Goal: Task Accomplishment & Management: Use online tool/utility

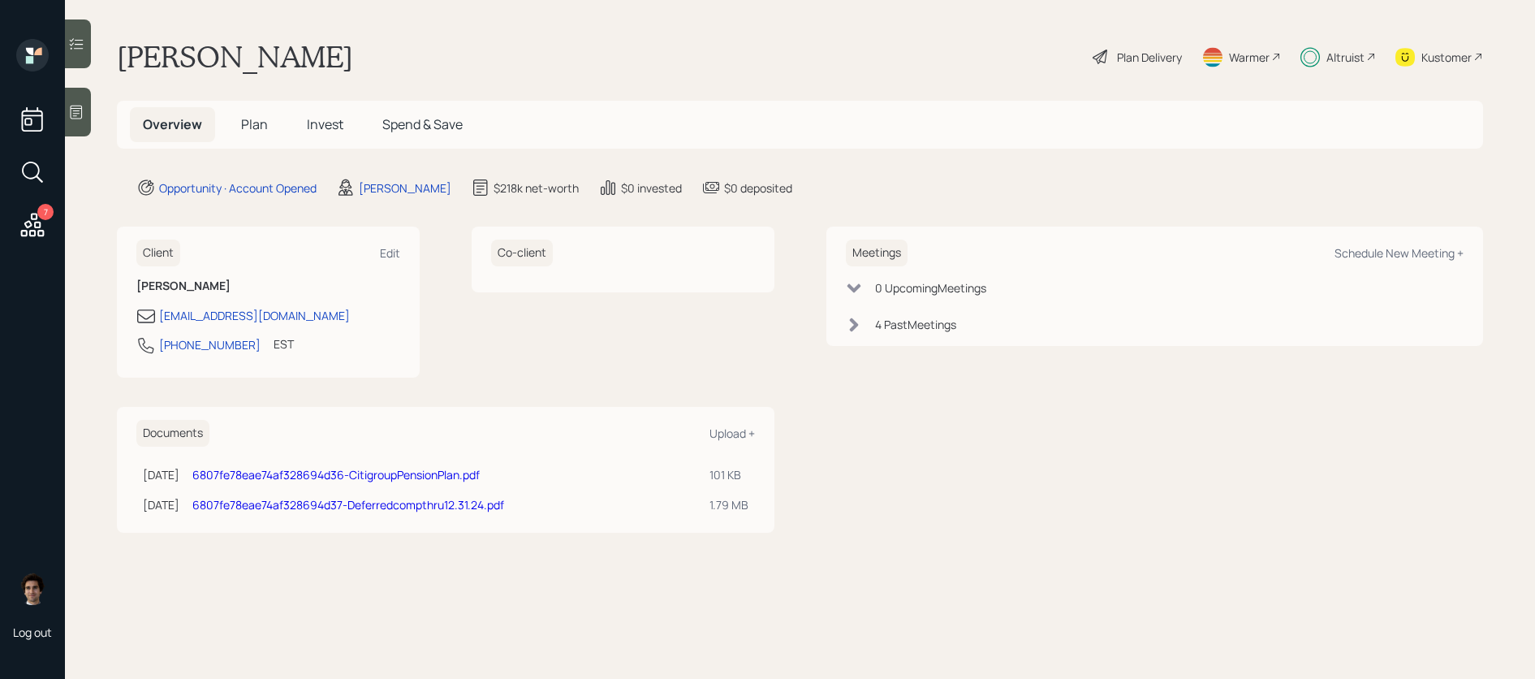
click at [15, 240] on div "7" at bounding box center [32, 141] width 39 height 205
click at [24, 235] on icon at bounding box center [33, 225] width 24 height 24
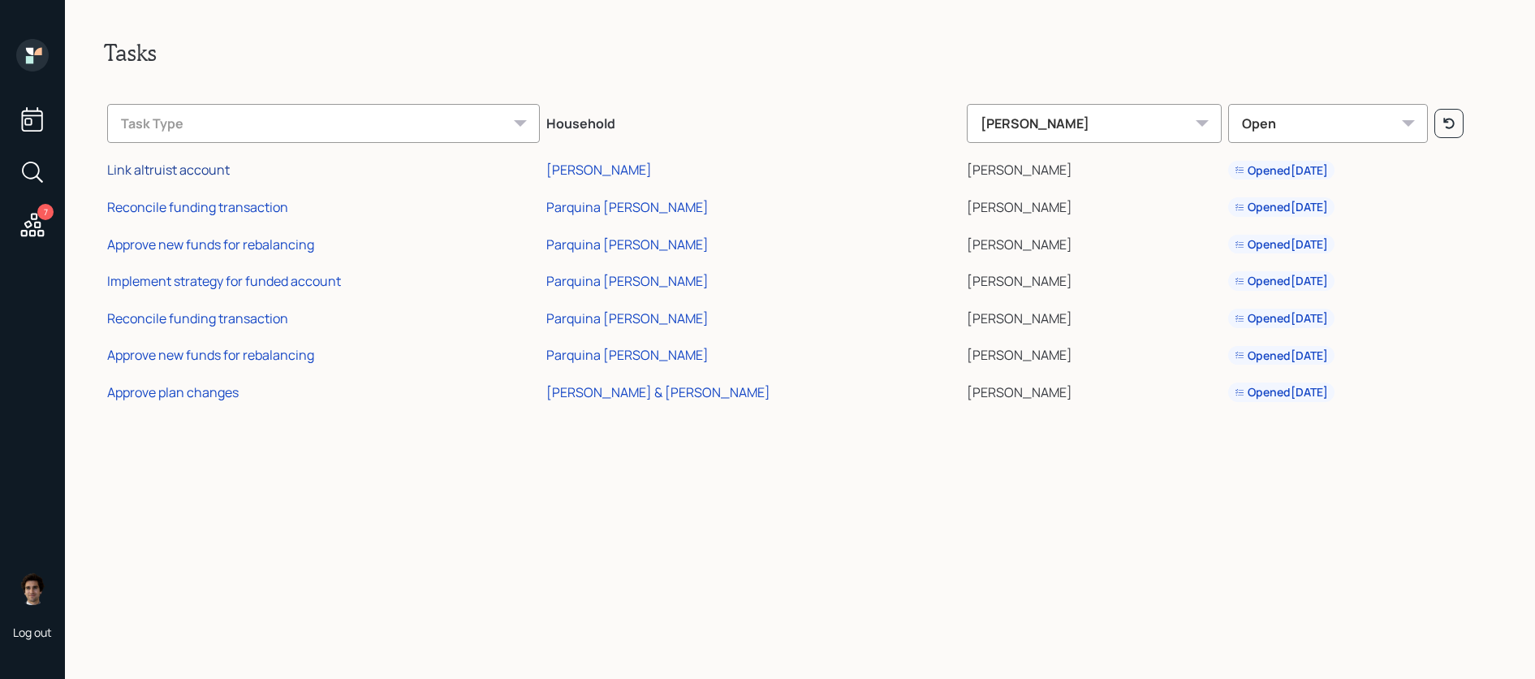
click at [174, 171] on div "Link altruist account" at bounding box center [168, 170] width 123 height 18
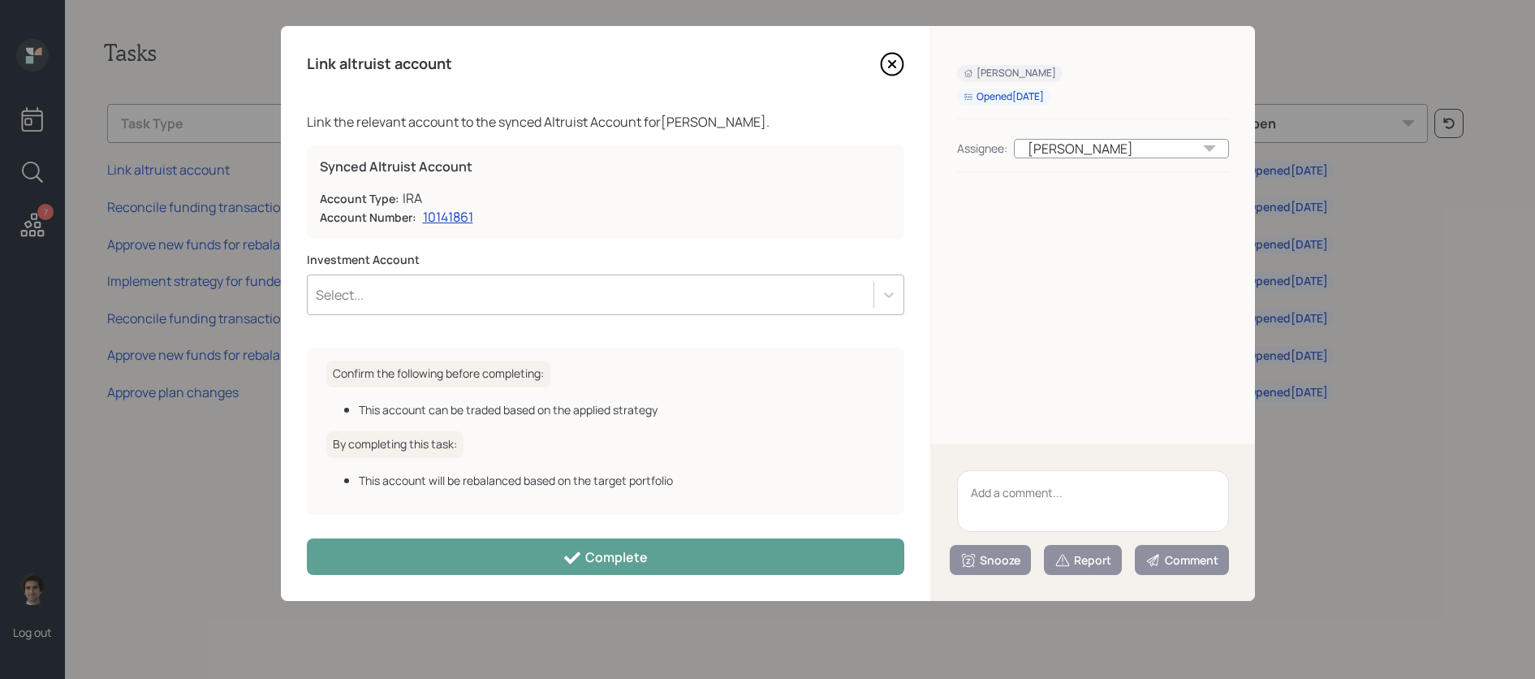
click at [497, 270] on div "Investment Account Select..." at bounding box center [606, 283] width 598 height 63
click at [497, 296] on div "Select..." at bounding box center [591, 295] width 566 height 28
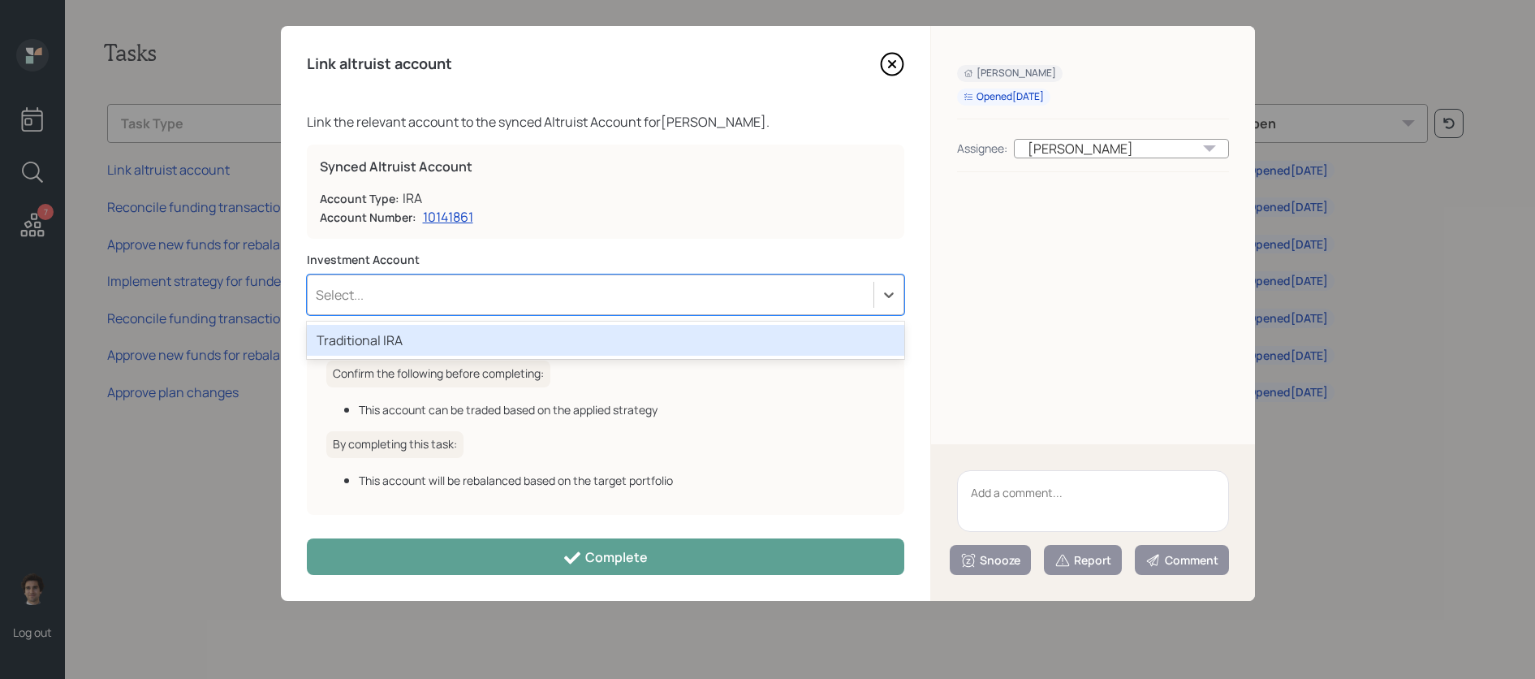
click at [501, 333] on div "Traditional IRA" at bounding box center [606, 340] width 598 height 31
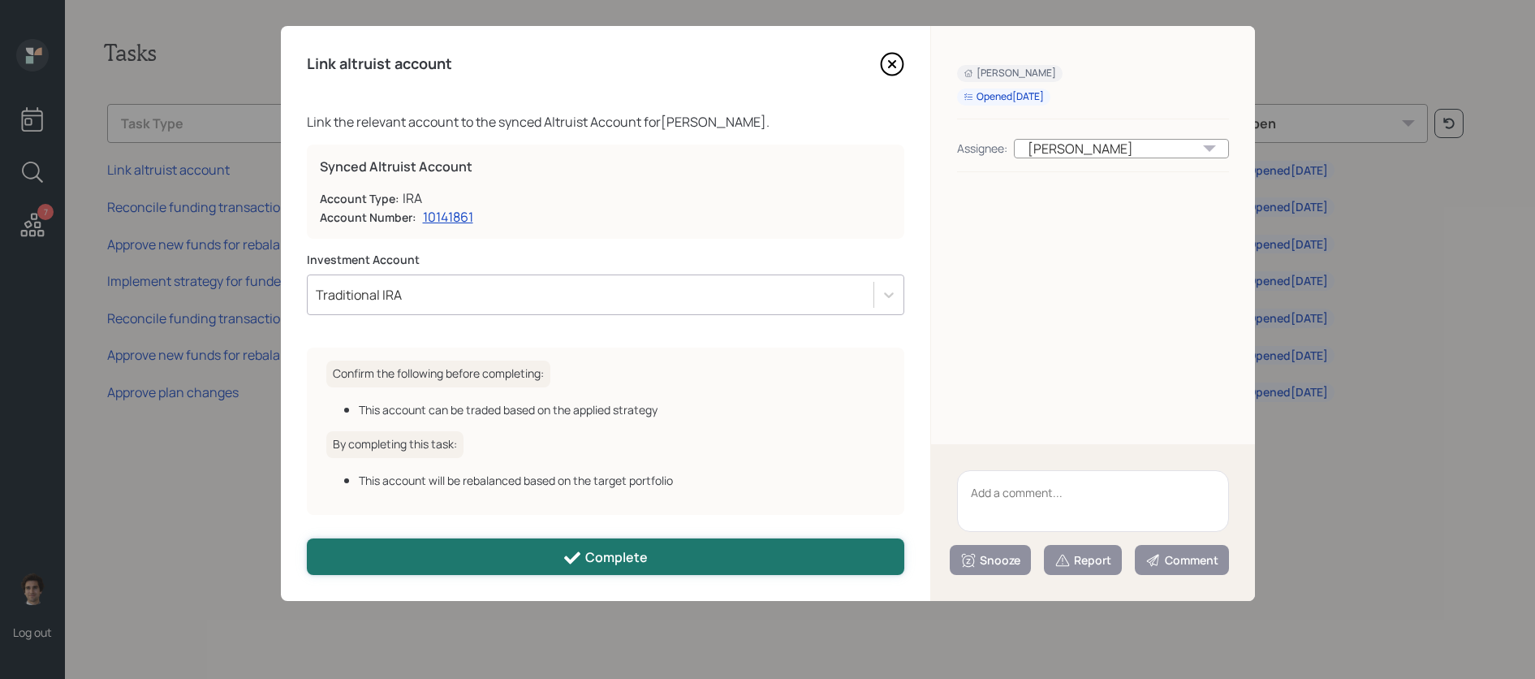
click at [630, 542] on button "Complete" at bounding box center [606, 556] width 598 height 37
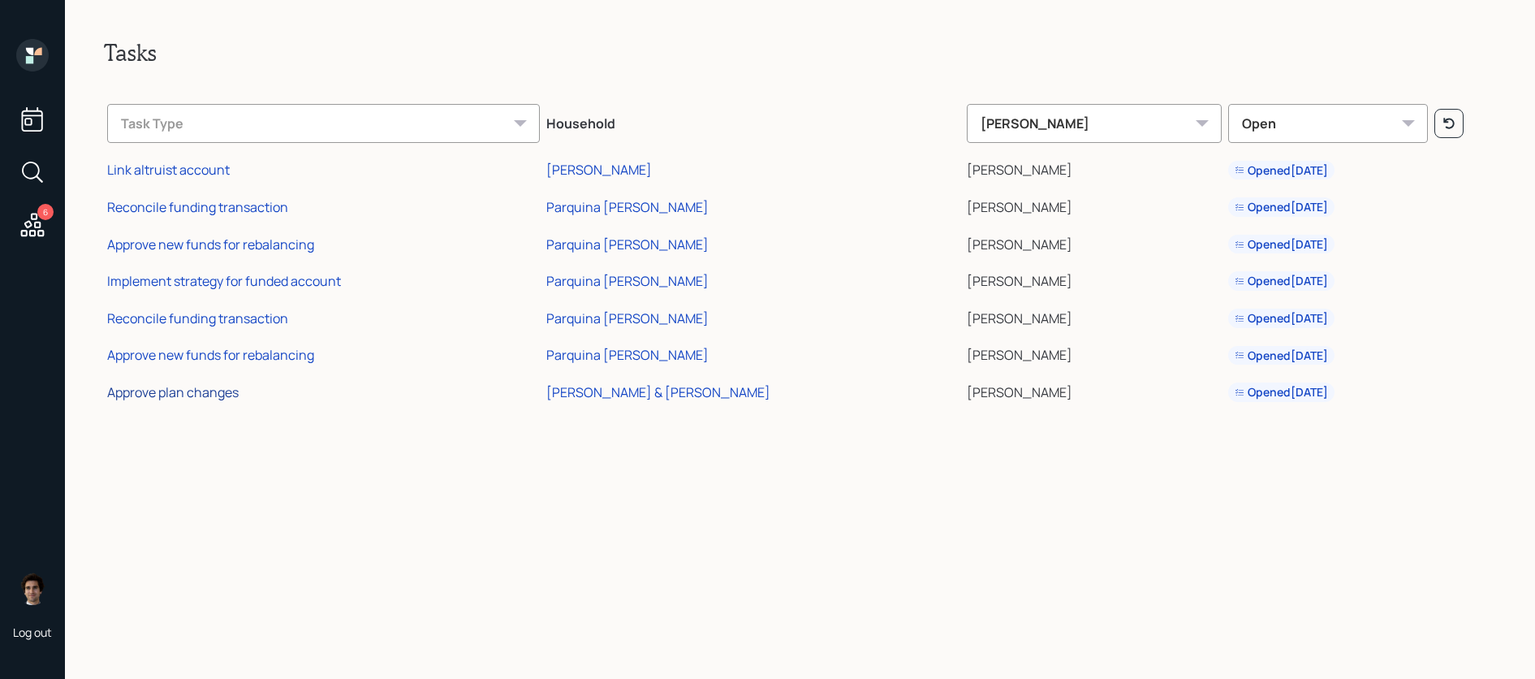
click at [204, 387] on div "Approve plan changes" at bounding box center [173, 392] width 132 height 18
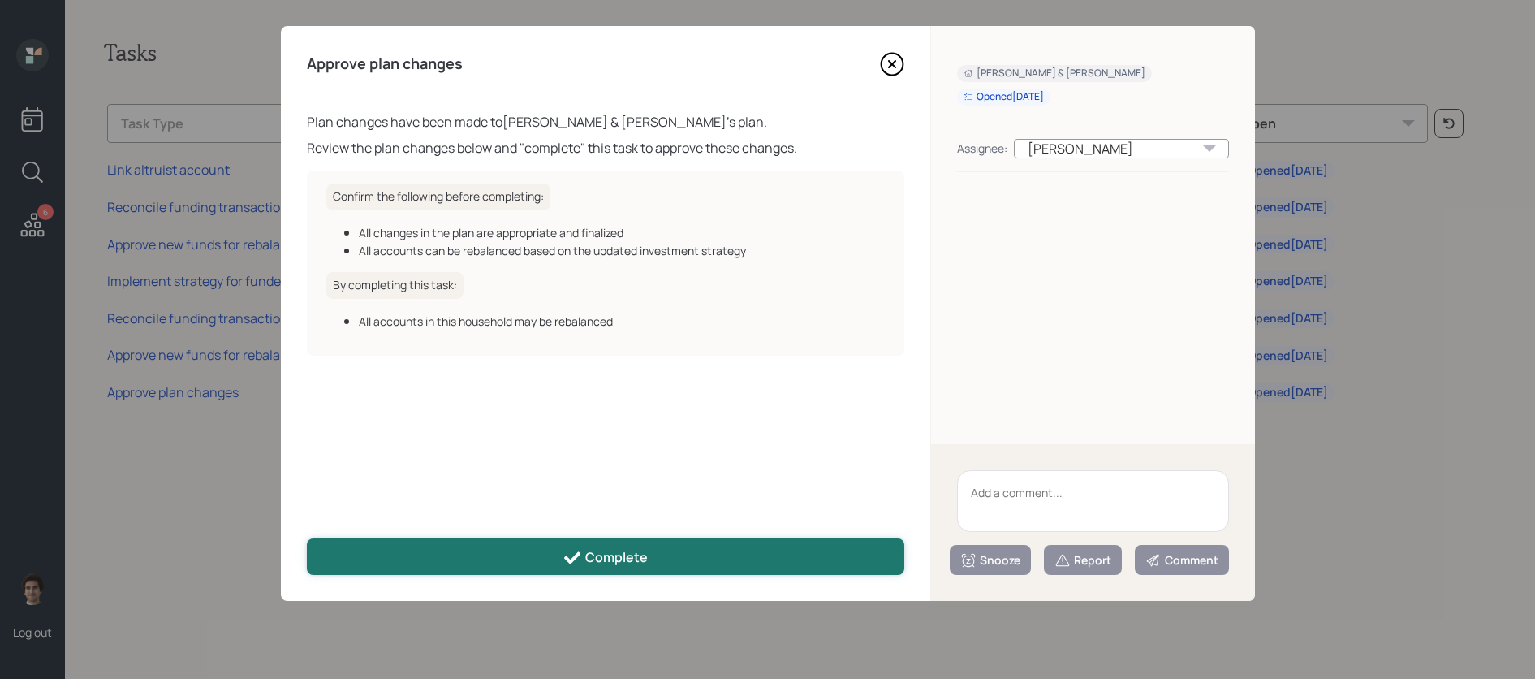
click at [575, 559] on icon at bounding box center [572, 557] width 19 height 19
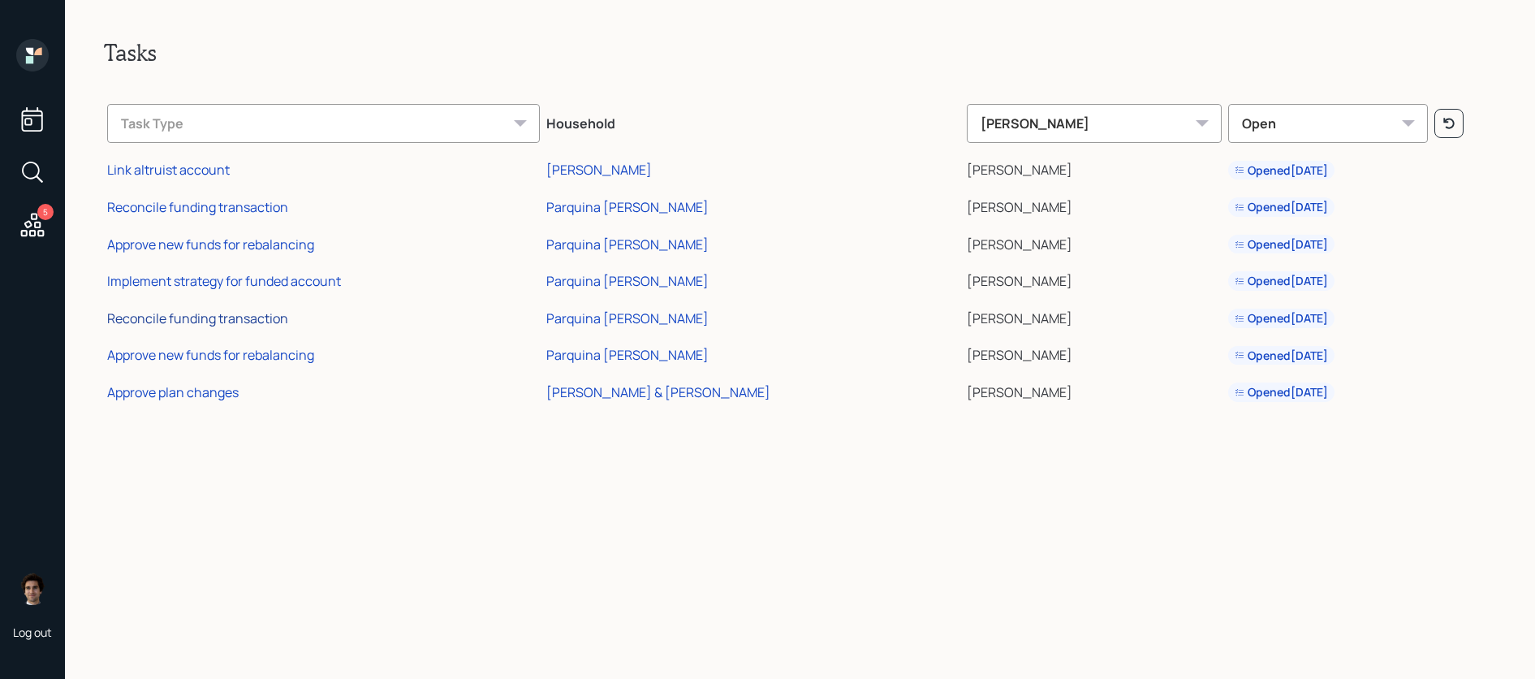
click at [219, 316] on div "Reconcile funding transaction" at bounding box center [197, 318] width 181 height 18
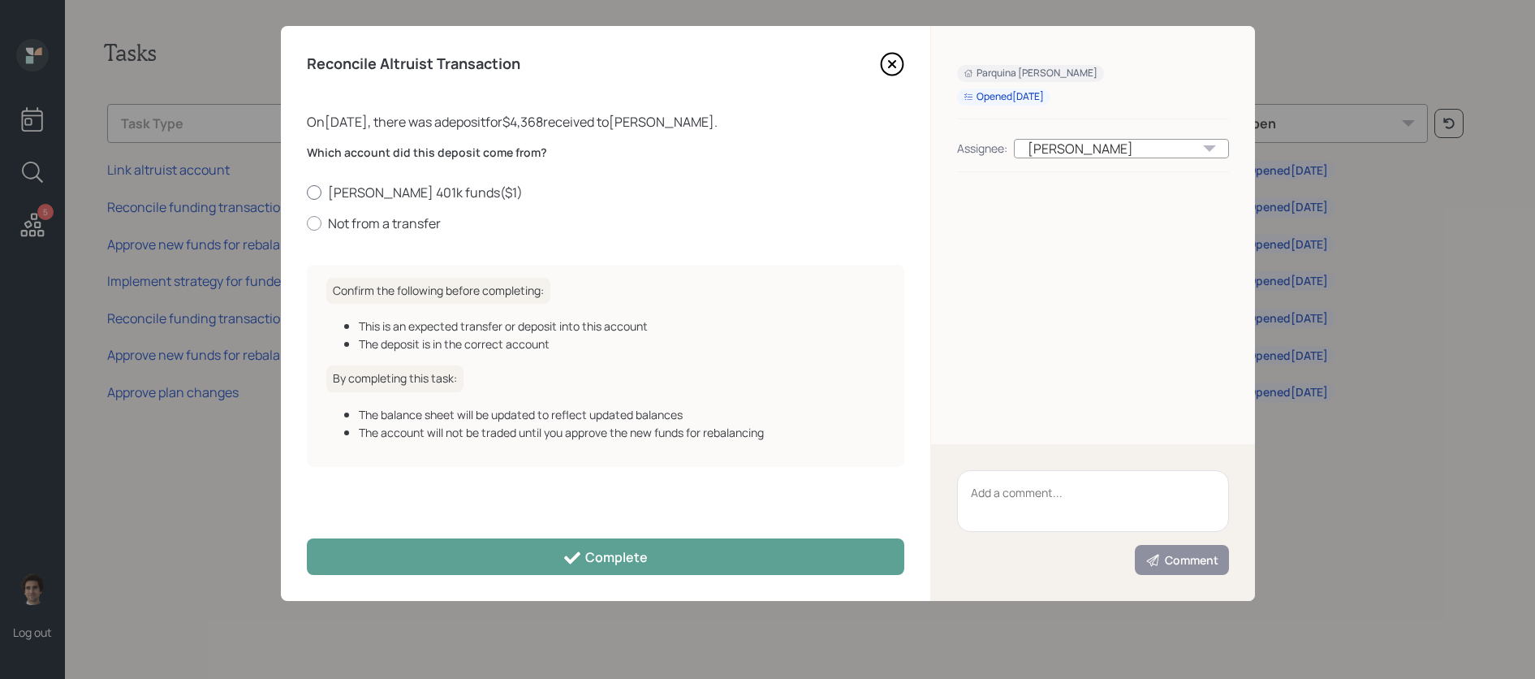
click at [391, 192] on label "Roth 401k funds ( $1 )" at bounding box center [606, 192] width 598 height 18
click at [307, 192] on input "Roth 401k funds ( $1 )" at bounding box center [306, 192] width 1 height 1
radio input "true"
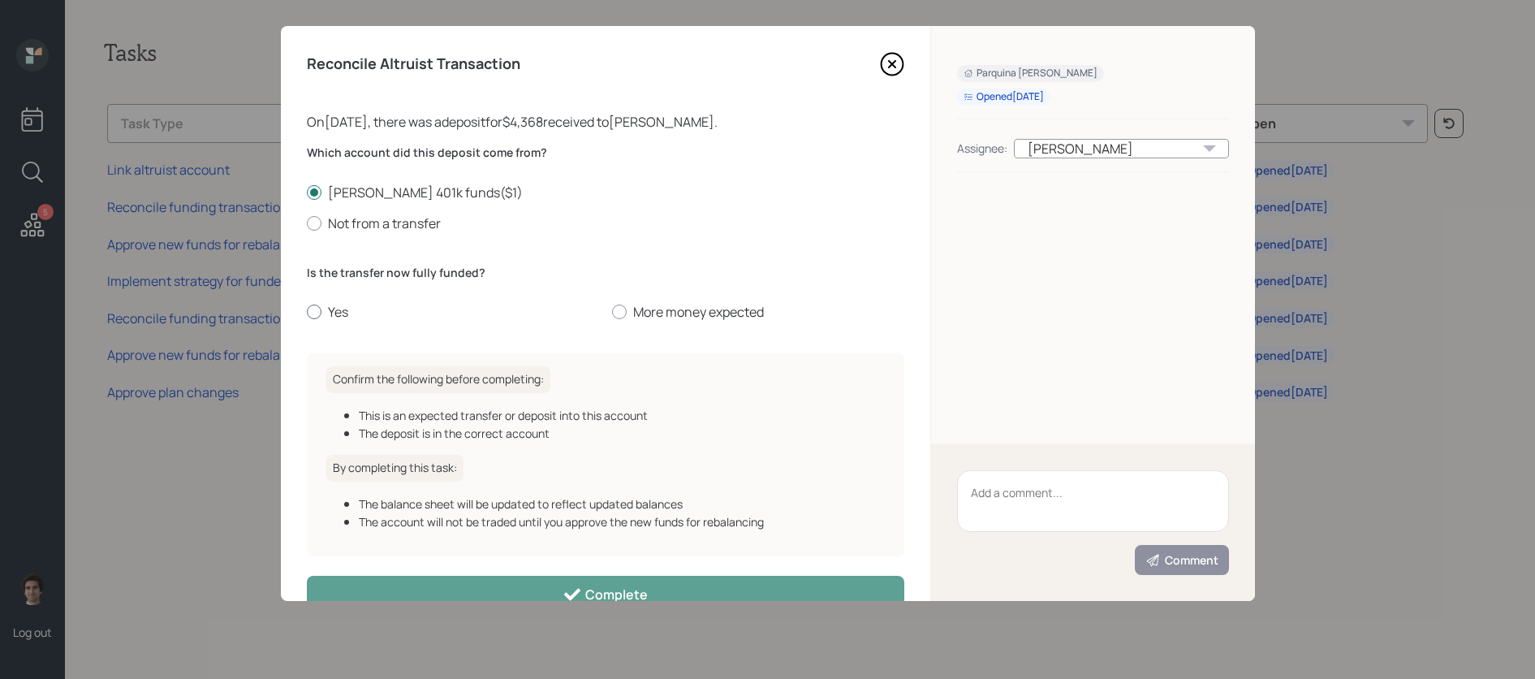
click at [328, 305] on label "Yes" at bounding box center [453, 312] width 292 height 18
click at [307, 312] on input "Yes" at bounding box center [306, 312] width 1 height 1
radio input "true"
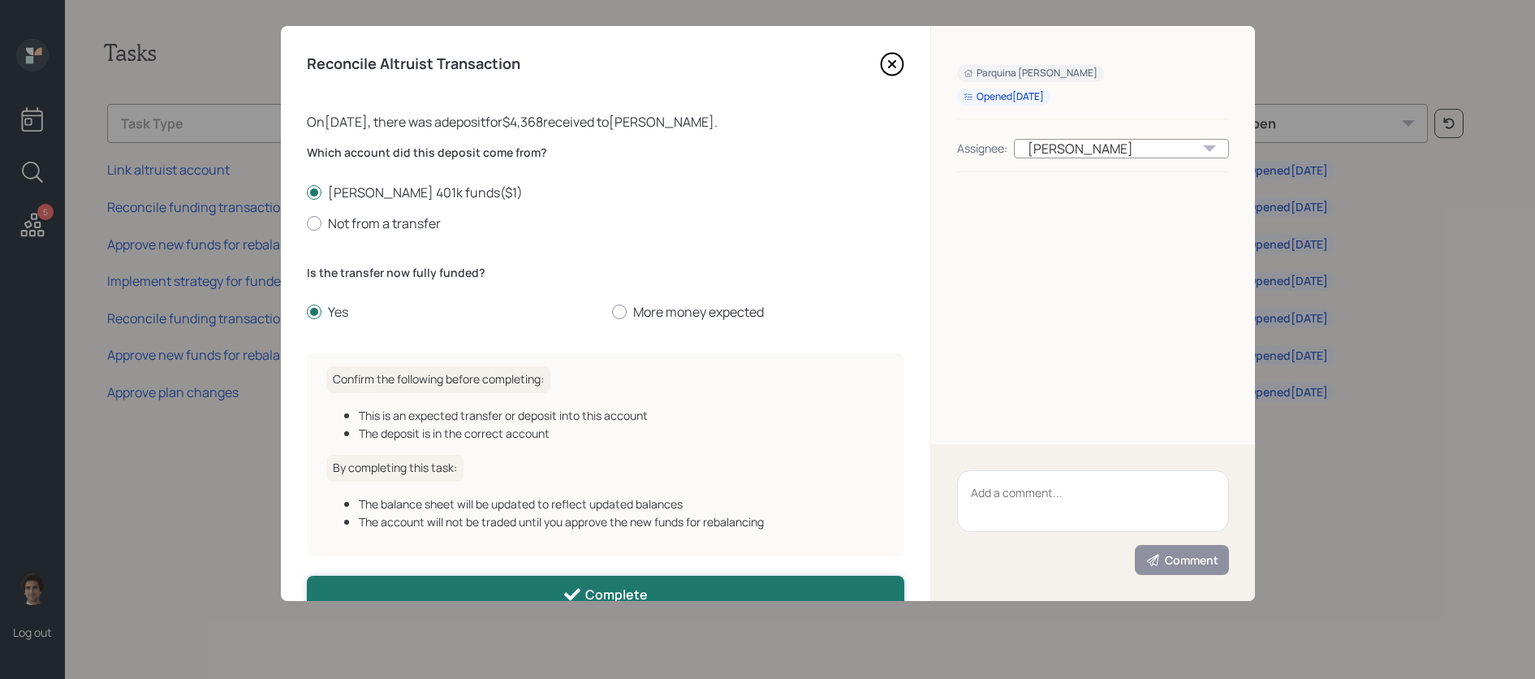
click at [623, 591] on div "Complete" at bounding box center [605, 594] width 85 height 19
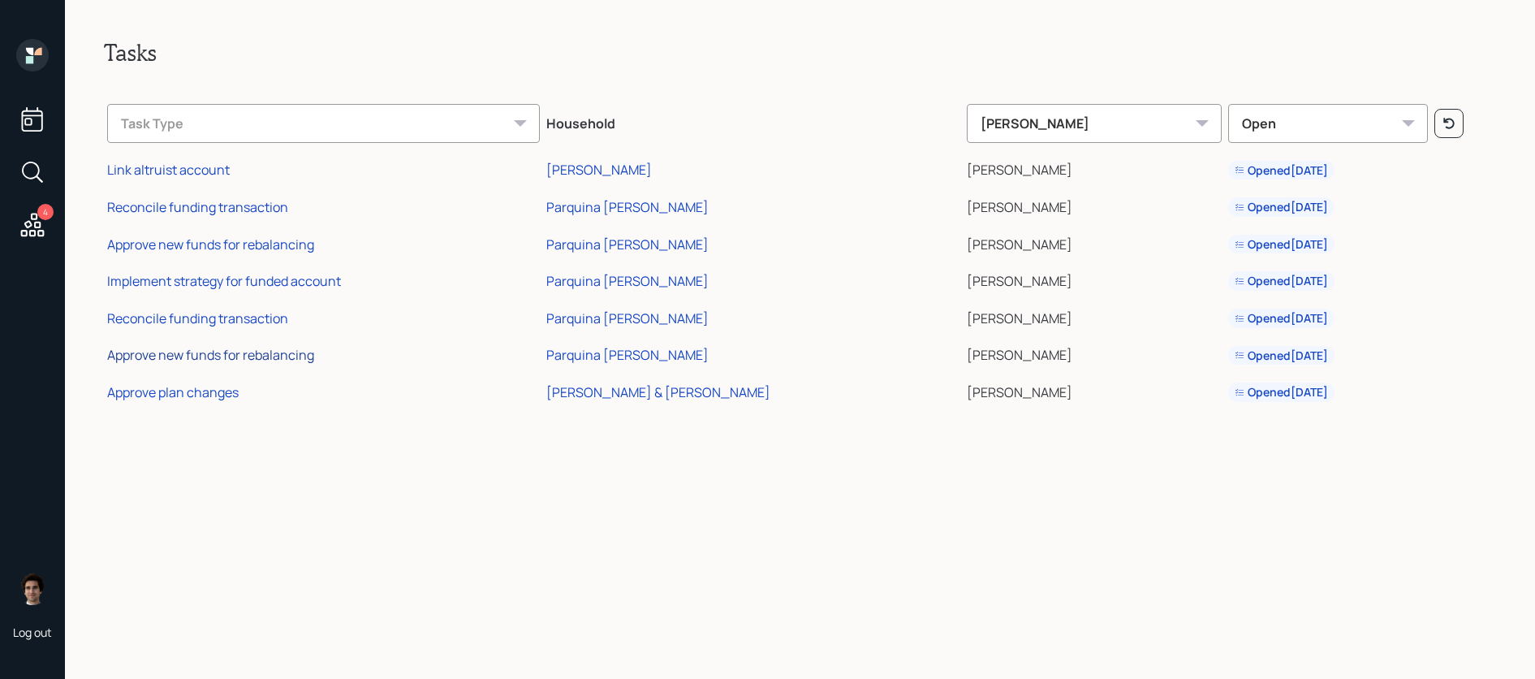
click at [232, 352] on div "Approve new funds for rebalancing" at bounding box center [210, 355] width 207 height 18
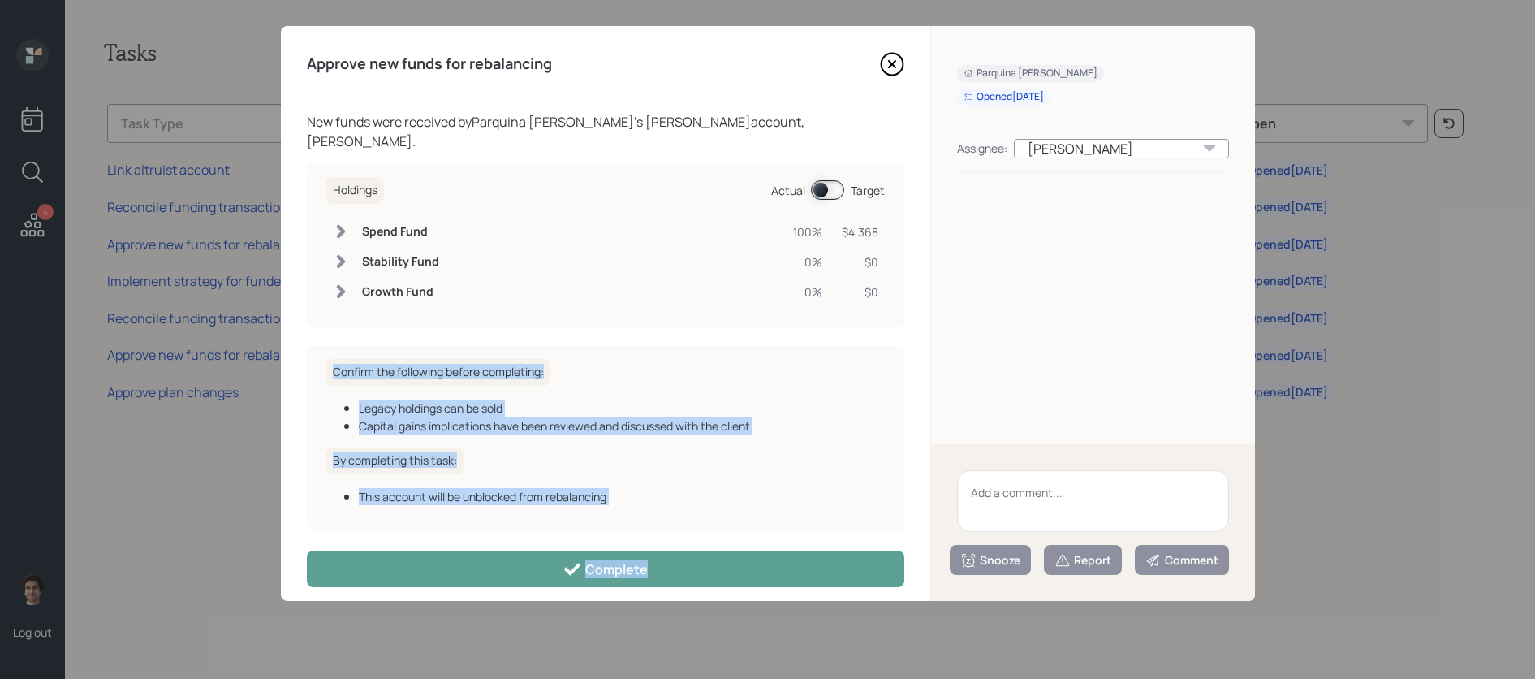
drag, startPoint x: 542, startPoint y: 578, endPoint x: 827, endPoint y: 215, distance: 460.9
click at [827, 215] on div "Approve new funds for rebalancing New funds were received by Parquina Wills 's …" at bounding box center [606, 313] width 650 height 575
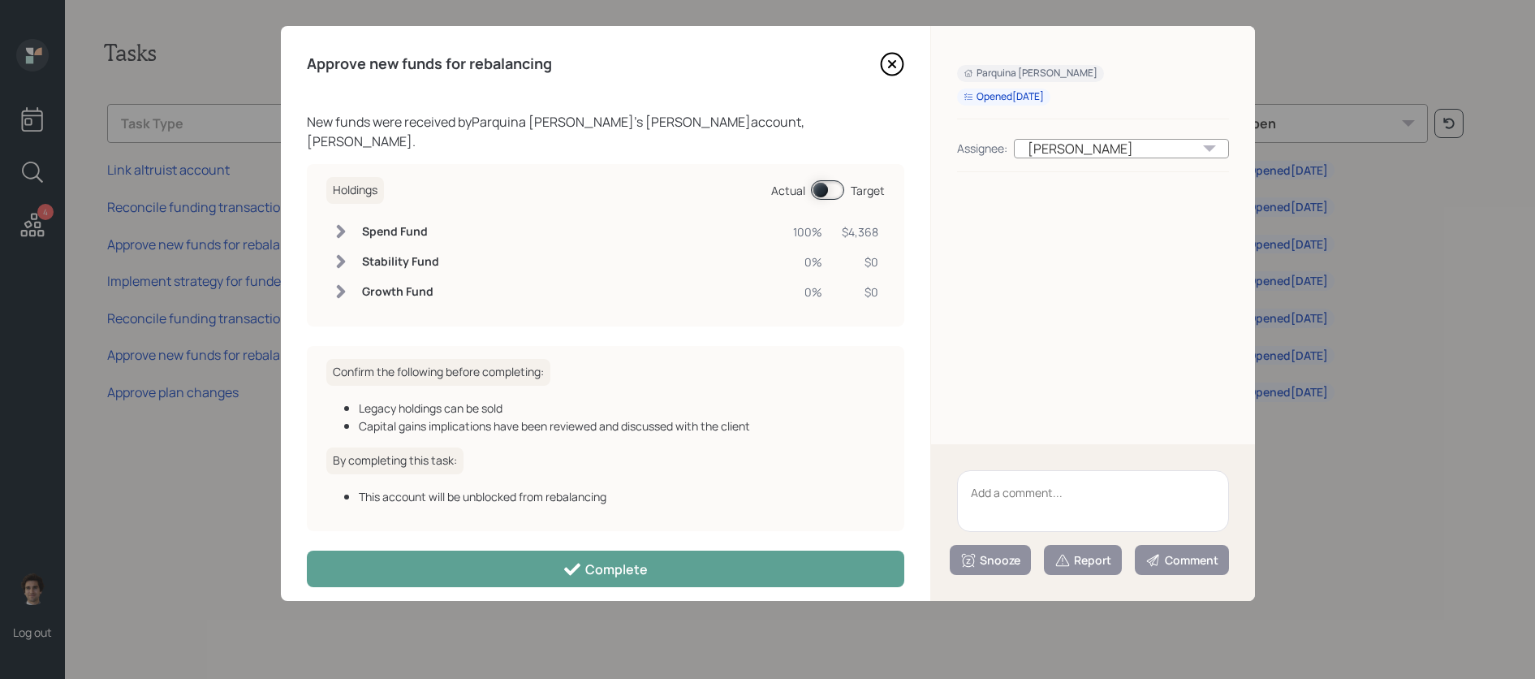
click at [837, 180] on span at bounding box center [827, 189] width 33 height 19
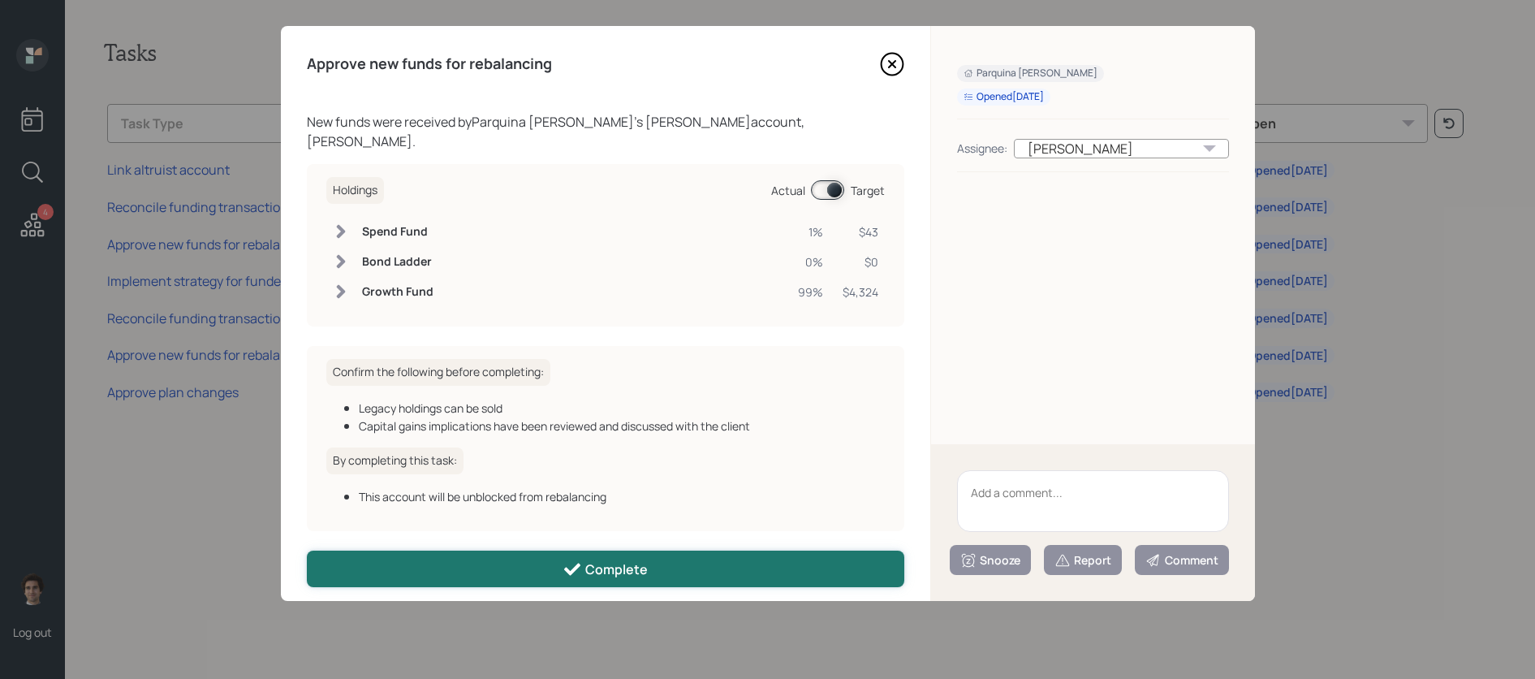
click at [756, 550] on button "Complete" at bounding box center [606, 568] width 598 height 37
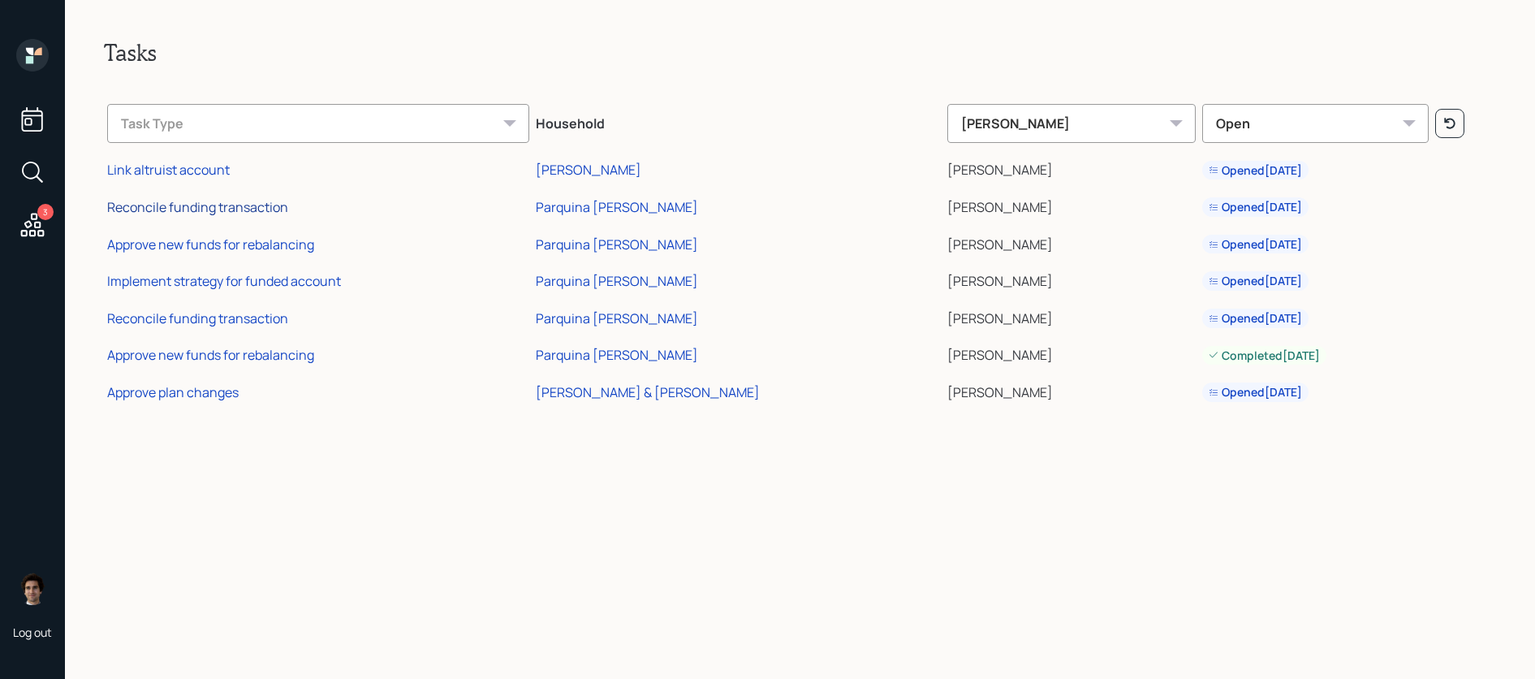
click at [243, 202] on div "Reconcile funding transaction" at bounding box center [197, 207] width 181 height 18
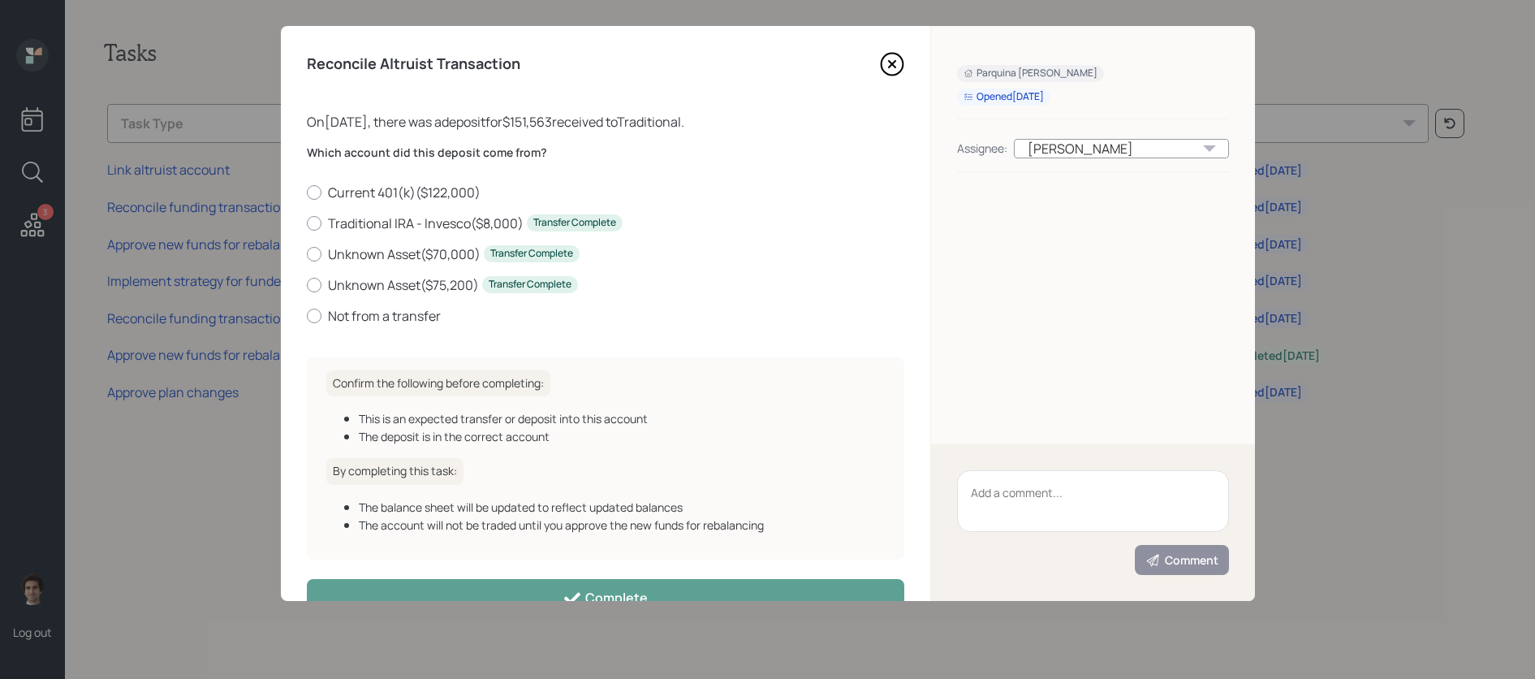
click at [367, 182] on div "Which account did this deposit come from? Current 401(k) ( $122,000 ) Tradition…" at bounding box center [606, 235] width 598 height 180
click at [367, 187] on label "Current 401(k) ( $122,000 )" at bounding box center [606, 192] width 598 height 18
click at [307, 192] on input "Current 401(k) ( $122,000 )" at bounding box center [306, 192] width 1 height 1
radio input "true"
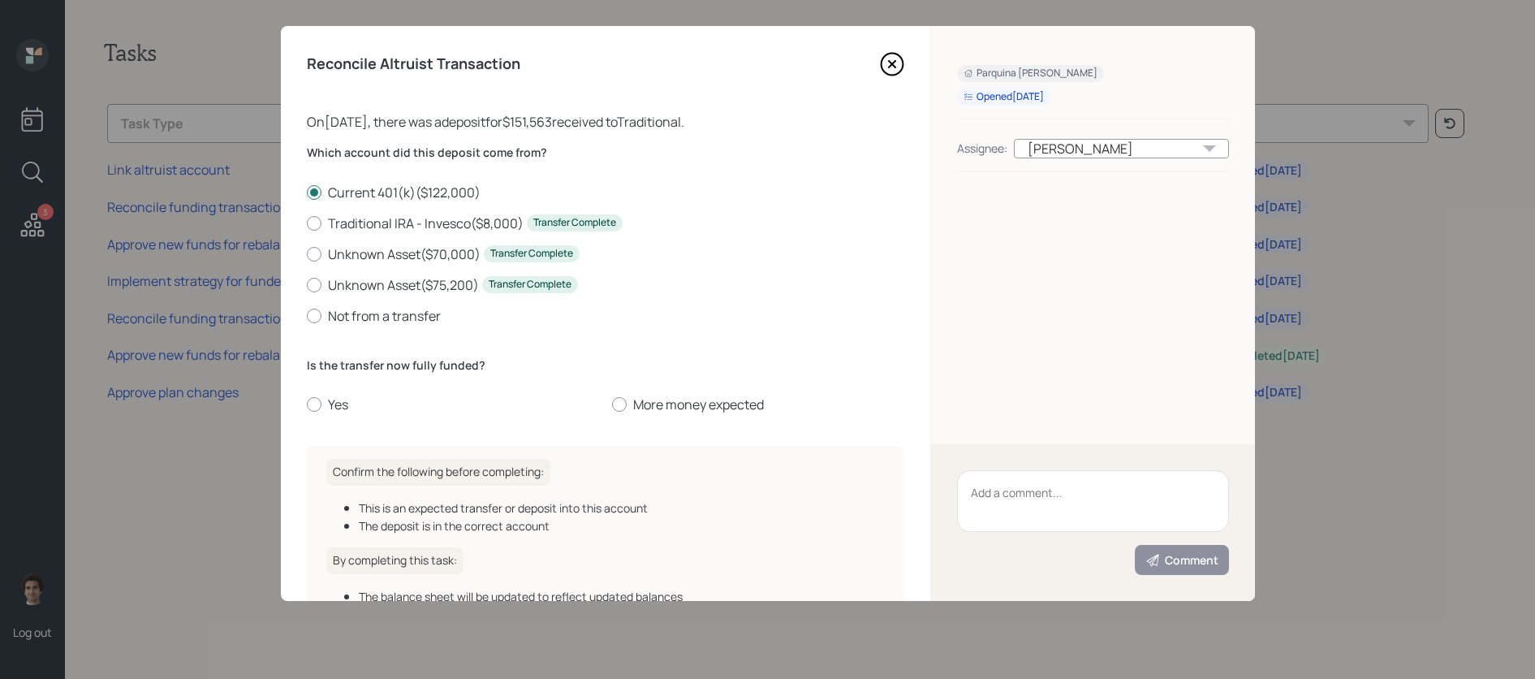
click at [335, 394] on div "Is the transfer now fully funded? Yes More money expected" at bounding box center [606, 385] width 598 height 57
click at [339, 403] on label "Yes" at bounding box center [453, 404] width 292 height 18
click at [307, 404] on input "Yes" at bounding box center [306, 404] width 1 height 1
radio input "true"
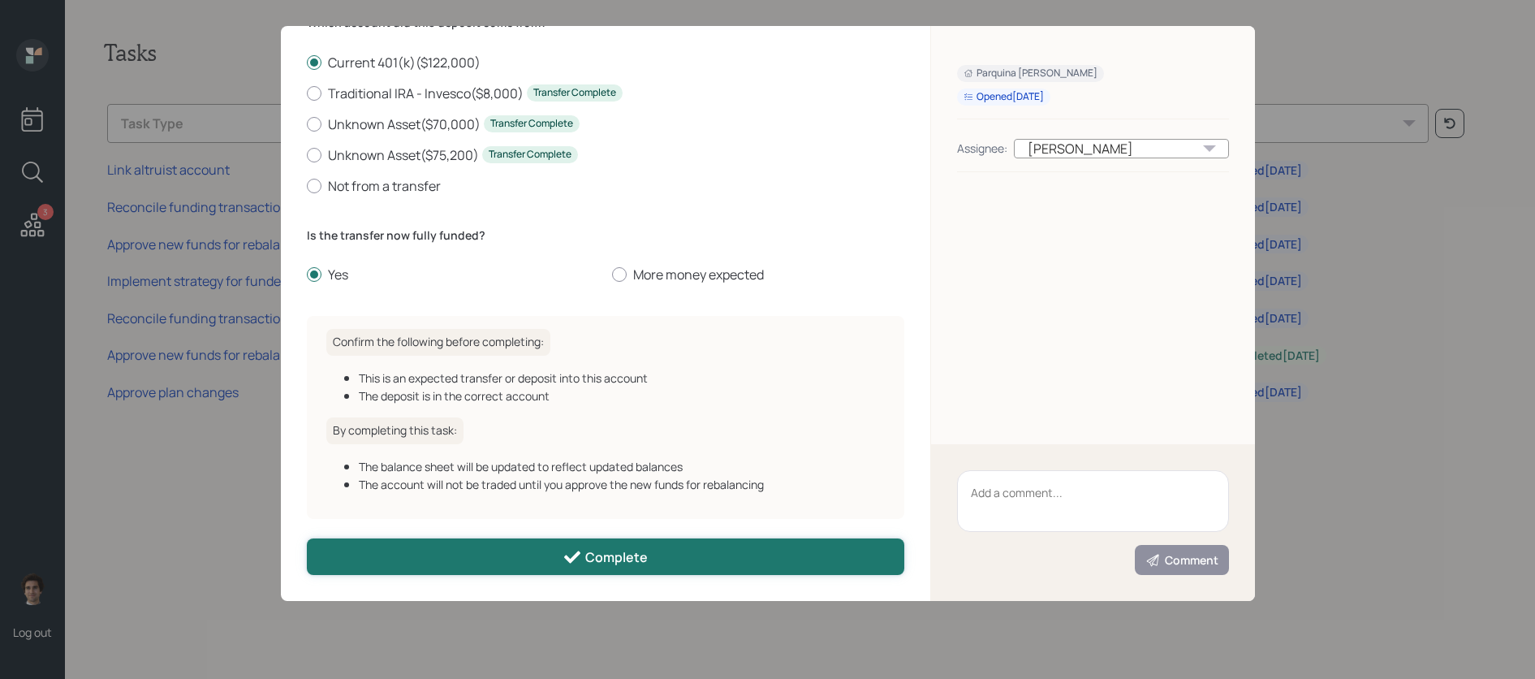
click at [532, 564] on button "Complete" at bounding box center [606, 556] width 598 height 37
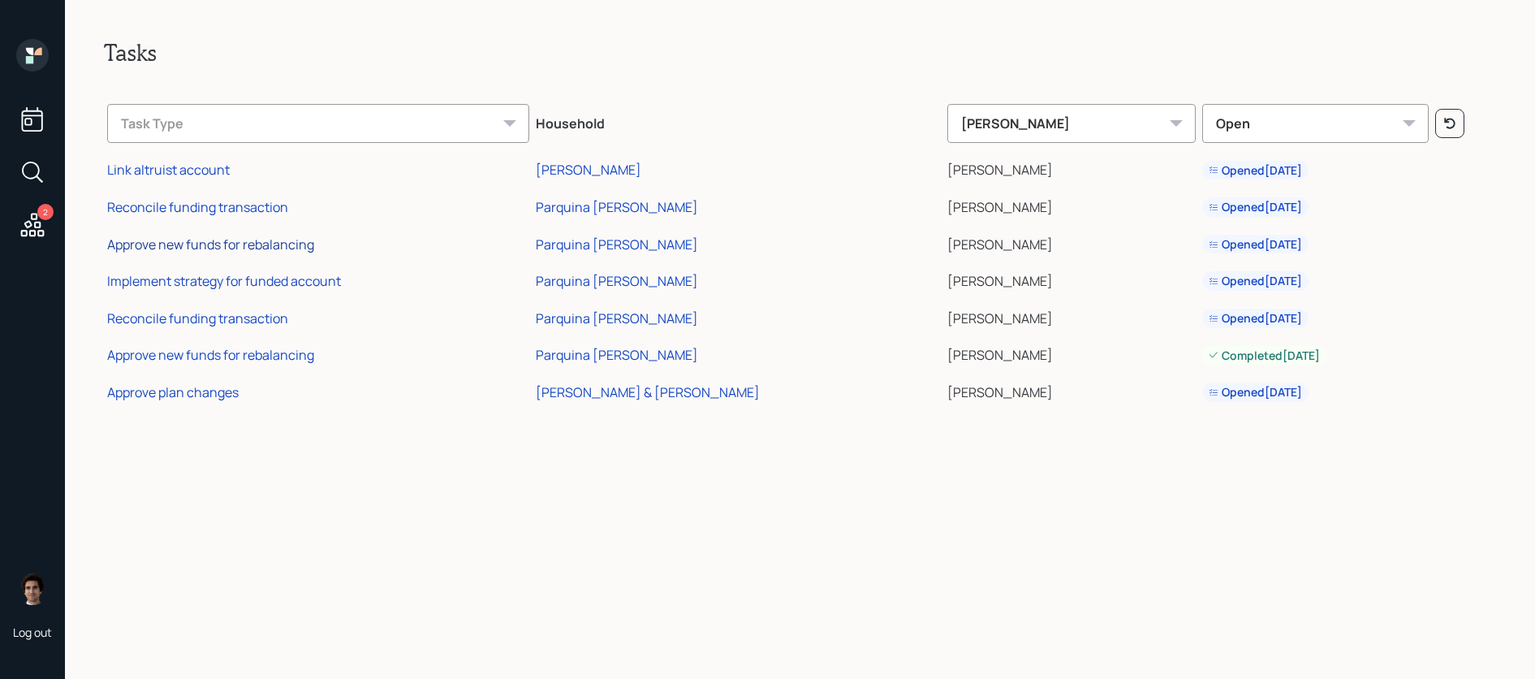
click at [190, 237] on div "Approve new funds for rebalancing" at bounding box center [210, 244] width 207 height 18
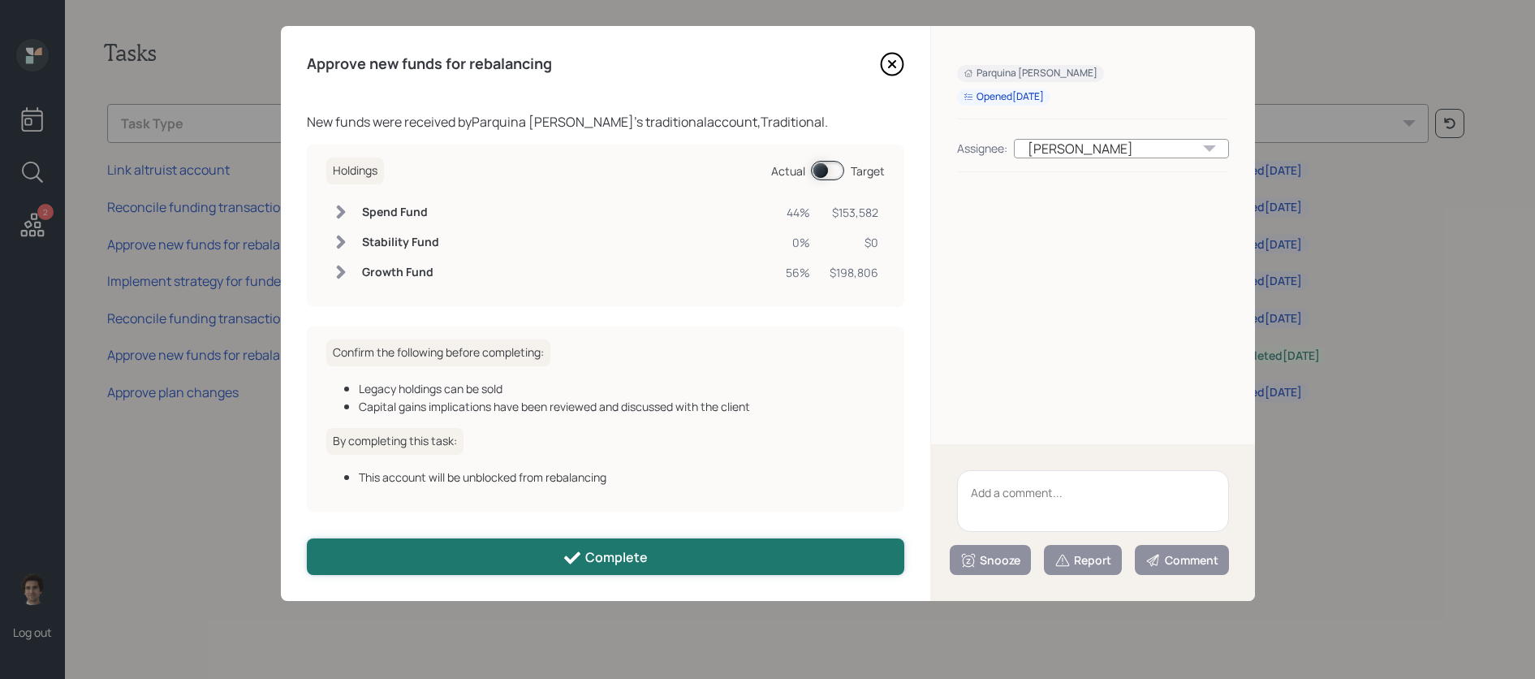
click at [472, 551] on button "Complete" at bounding box center [606, 556] width 598 height 37
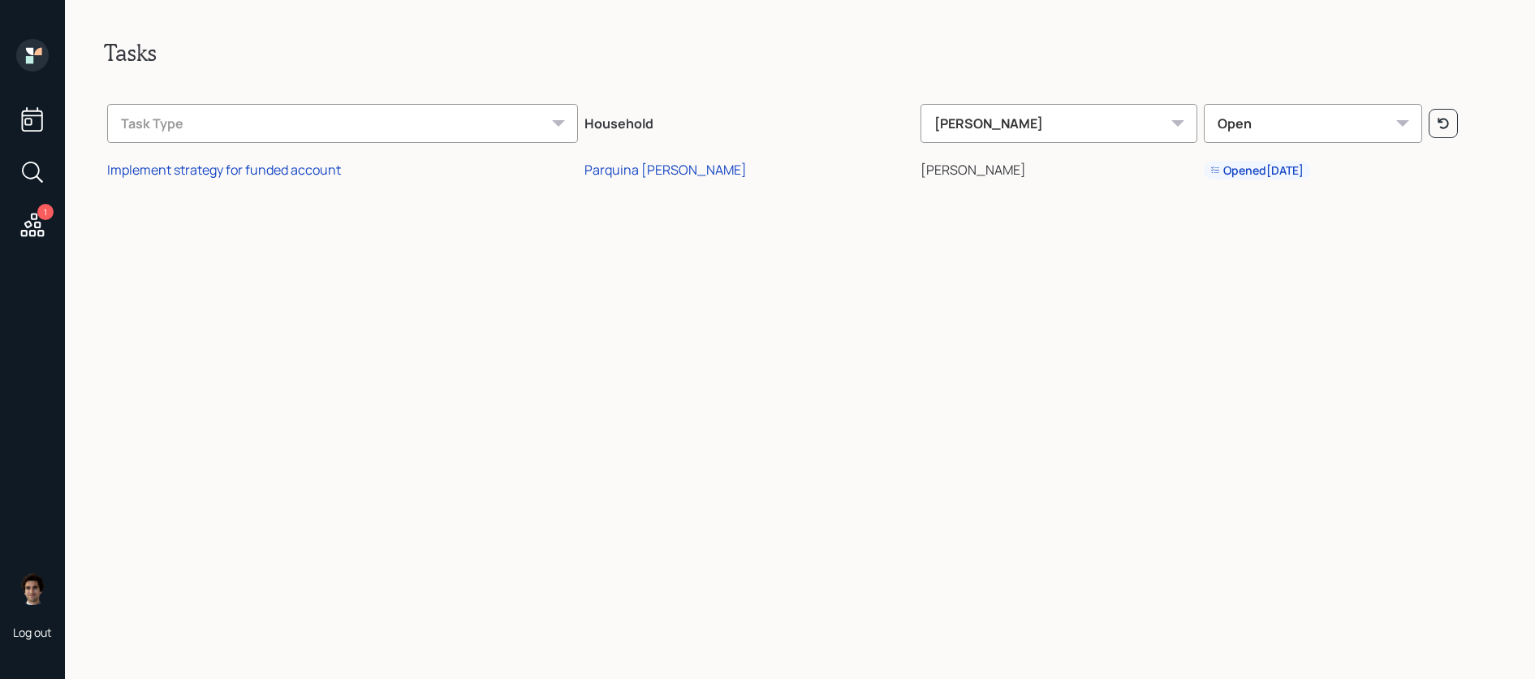
click at [265, 160] on td "Implement strategy for funded account" at bounding box center [342, 167] width 477 height 37
click at [266, 166] on div "Implement strategy for funded account" at bounding box center [224, 170] width 234 height 18
click at [718, 172] on div "Parquina [PERSON_NAME]" at bounding box center [666, 170] width 162 height 18
